Goal: Find specific page/section: Find specific page/section

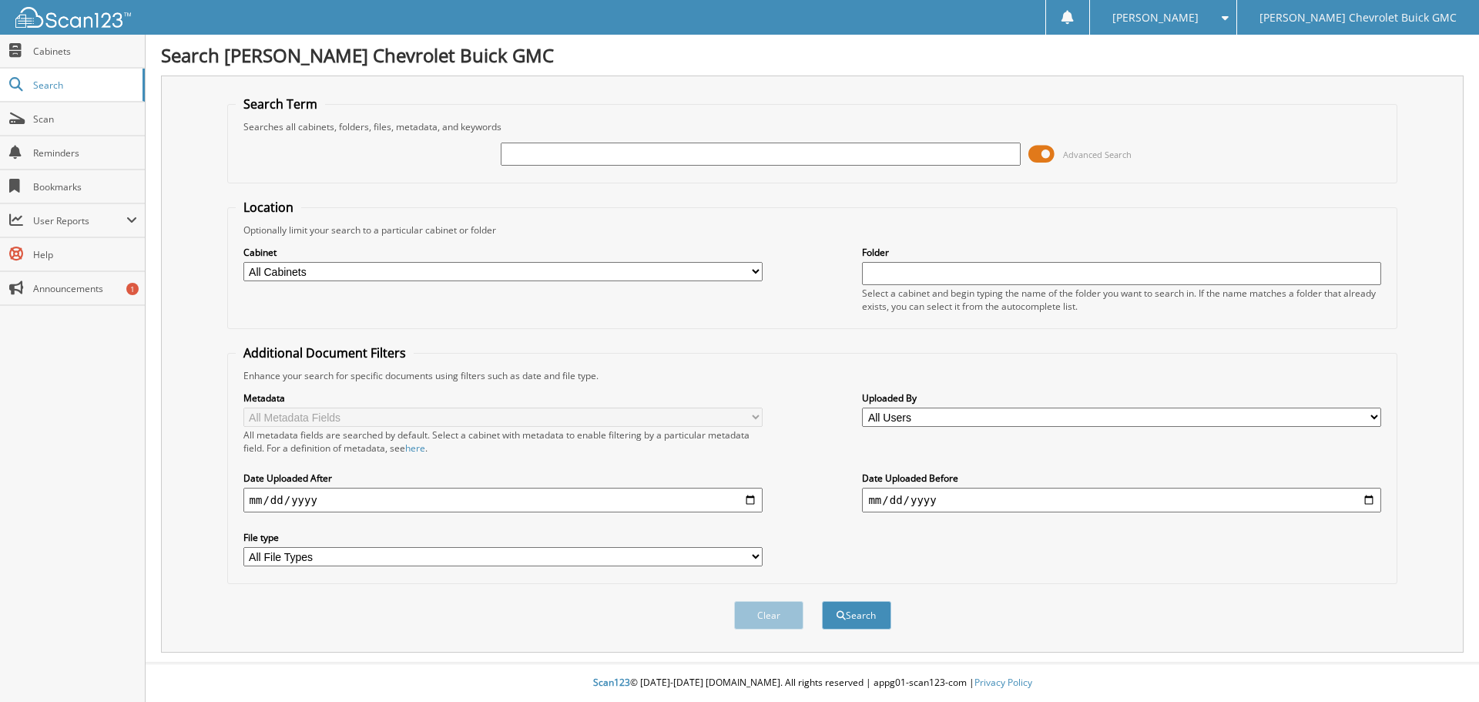
click at [523, 165] on input "text" at bounding box center [760, 154] width 519 height 23
type input "58690"
click at [822, 601] on button "Search" at bounding box center [856, 615] width 69 height 29
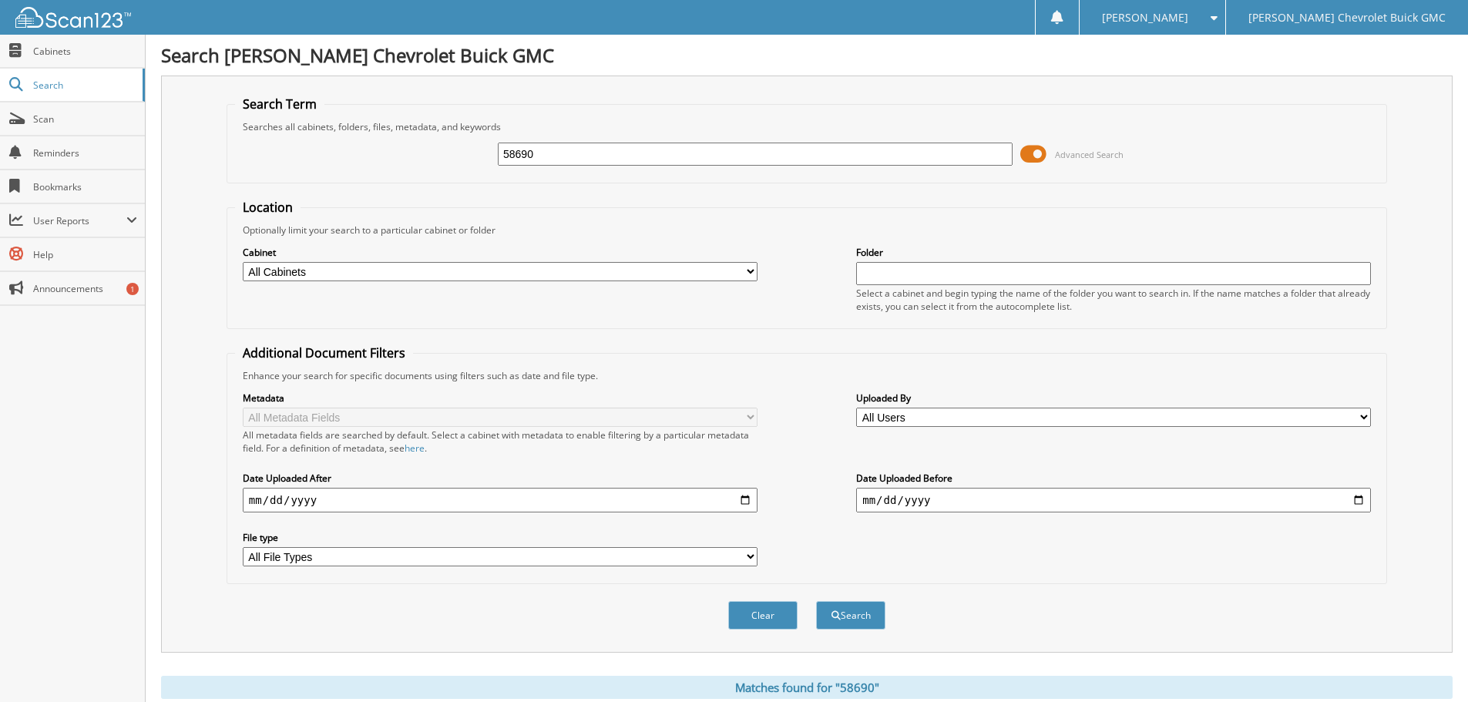
click at [1031, 154] on span at bounding box center [1033, 154] width 26 height 23
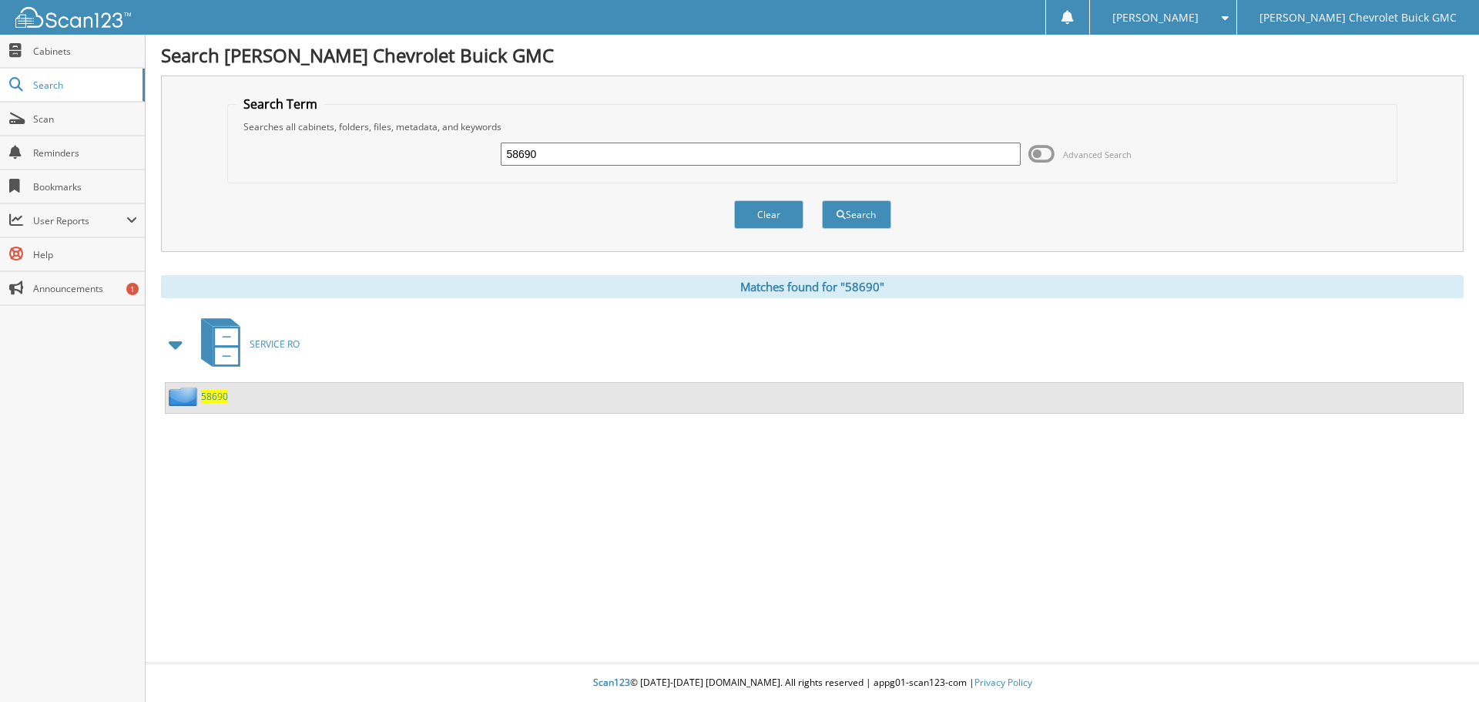
click at [221, 393] on span "58690" at bounding box center [214, 396] width 27 height 13
